Goal: Information Seeking & Learning: Learn about a topic

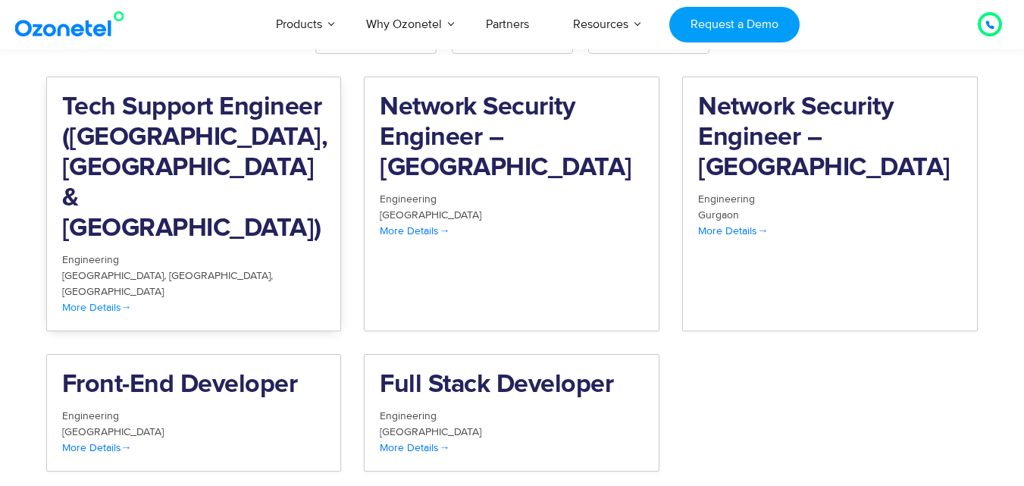
scroll to position [1646, 0]
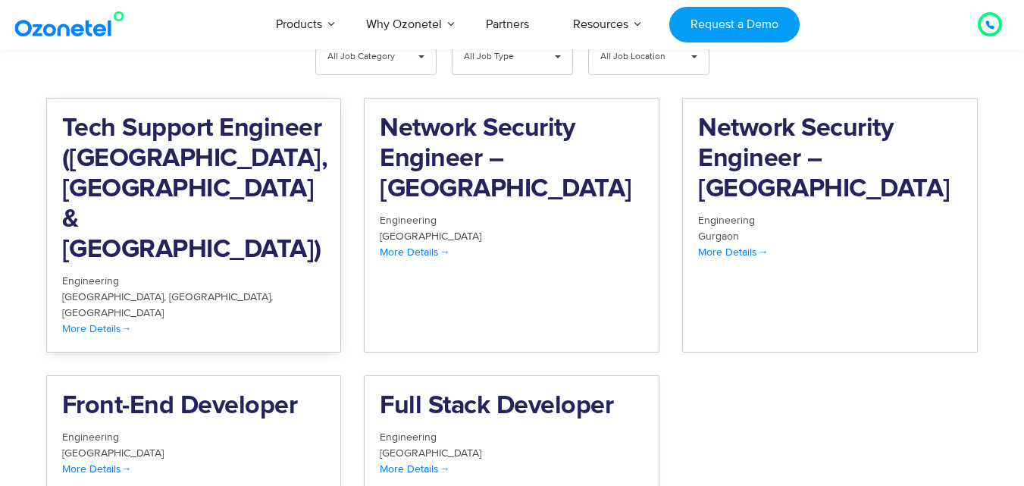
click at [147, 138] on h2 "Tech Support Engineer ([GEOGRAPHIC_DATA], [GEOGRAPHIC_DATA] & [GEOGRAPHIC_DATA])" at bounding box center [194, 190] width 264 height 152
click at [783, 114] on h2 "Network Security Engineer – Gurgaon" at bounding box center [830, 159] width 264 height 91
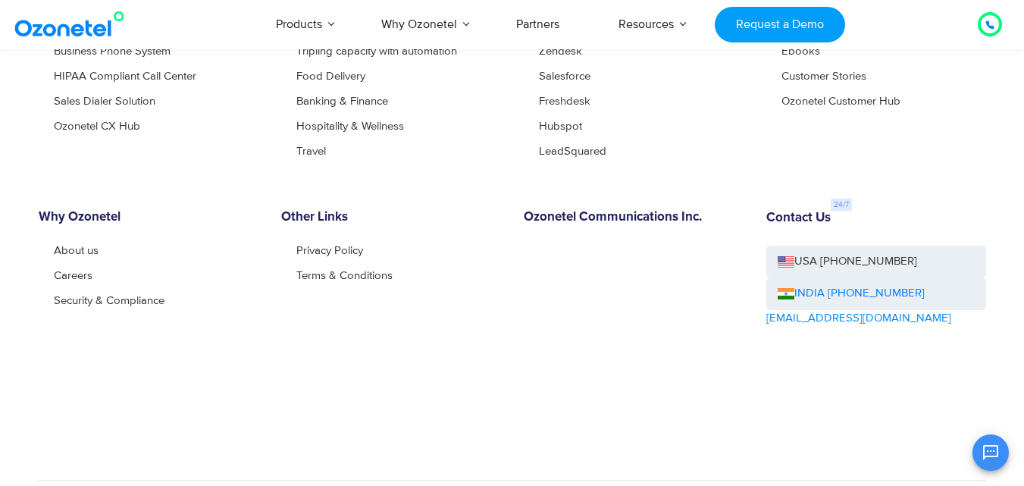
scroll to position [1264, 0]
